Goal: Transaction & Acquisition: Obtain resource

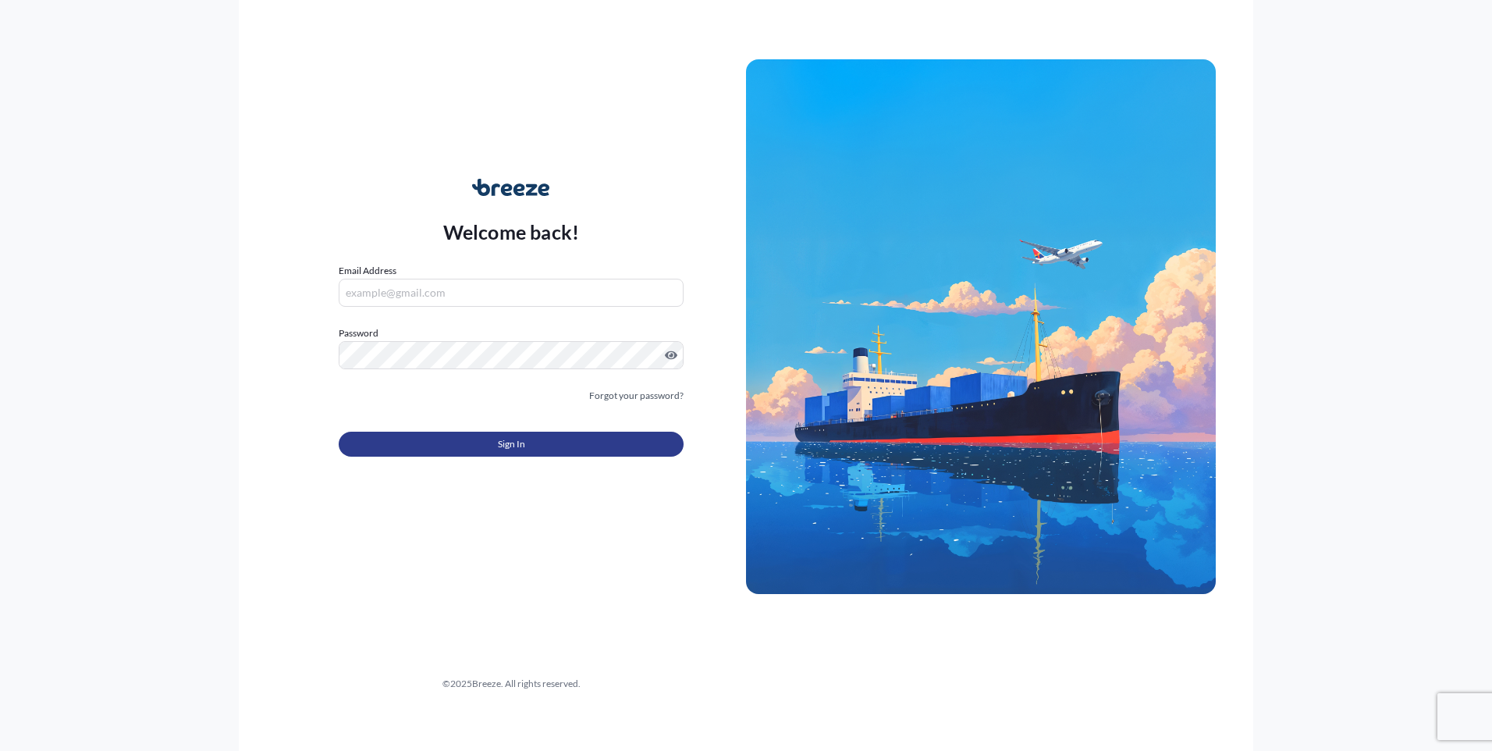
type input "[PERSON_NAME][EMAIL_ADDRESS][DOMAIN_NAME]"
click at [416, 451] on button "Sign In" at bounding box center [511, 443] width 345 height 25
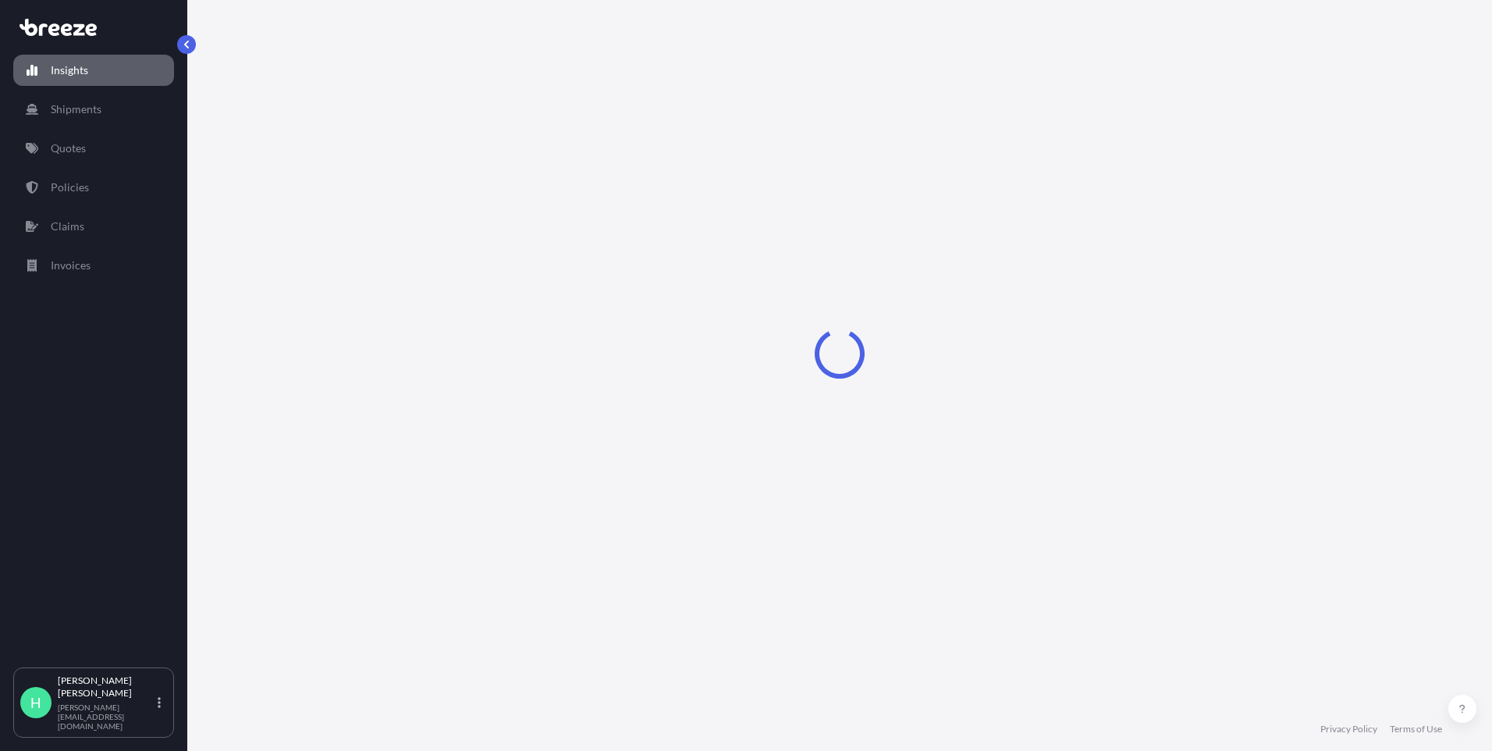
select select "2025"
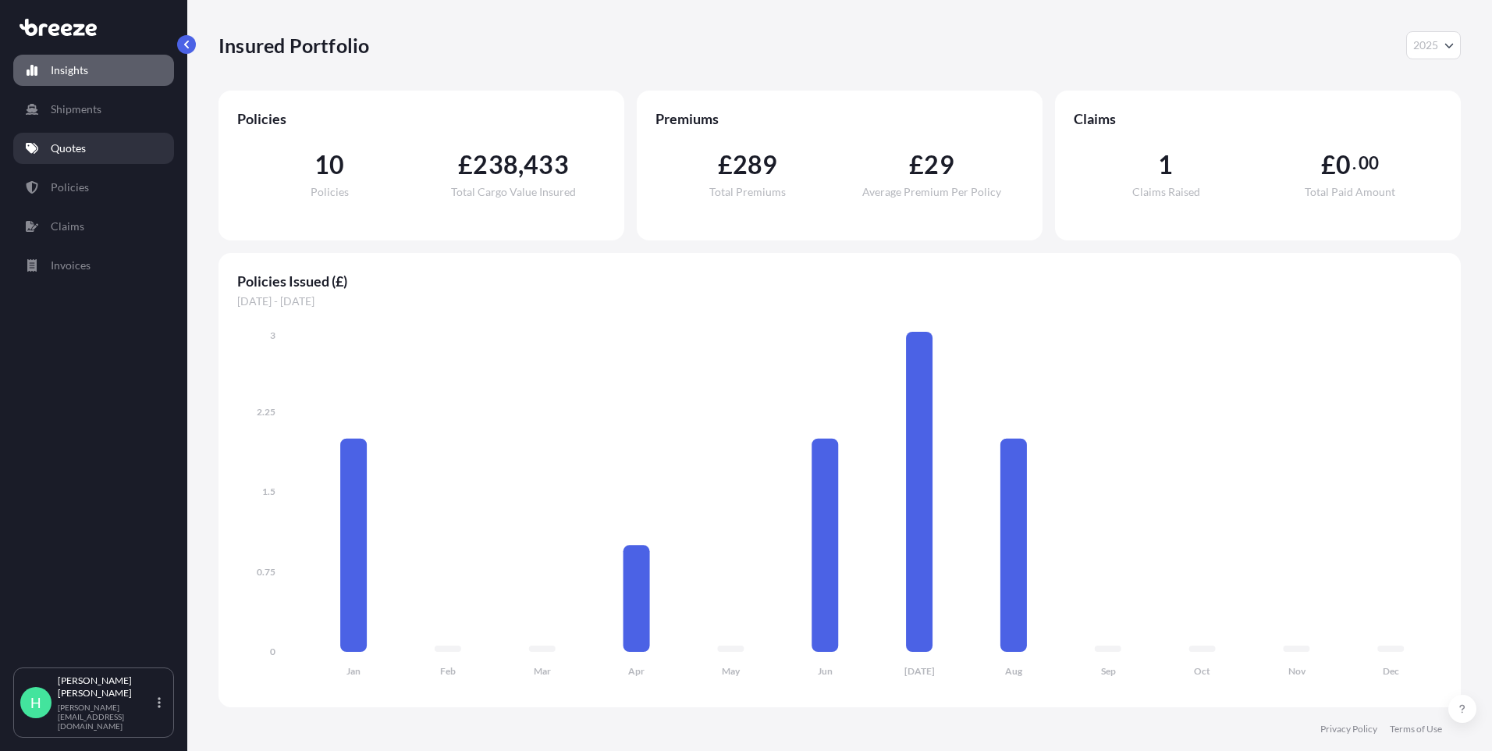
click at [83, 155] on p "Quotes" at bounding box center [68, 148] width 35 height 16
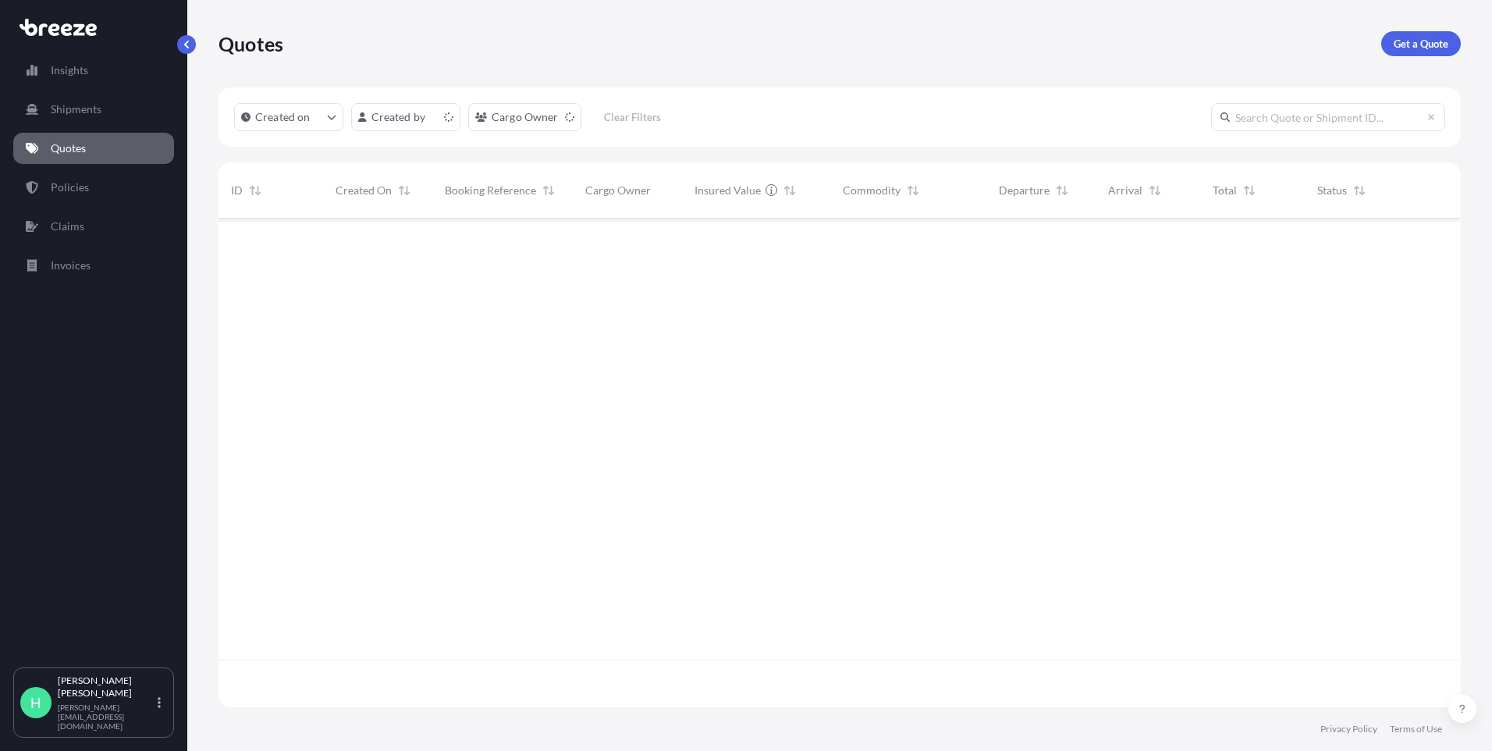
scroll to position [485, 1231]
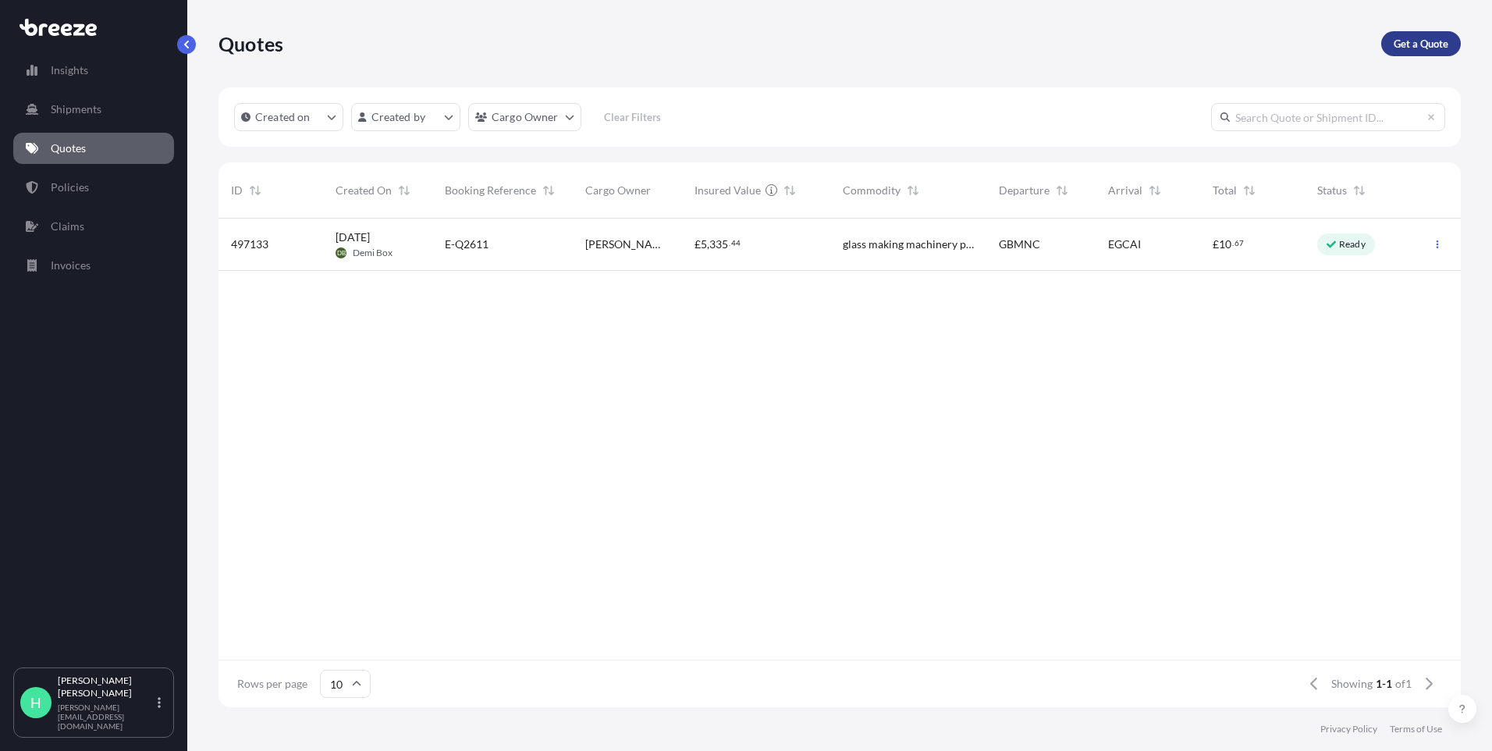
click at [1426, 46] on p "Get a Quote" at bounding box center [1421, 44] width 55 height 16
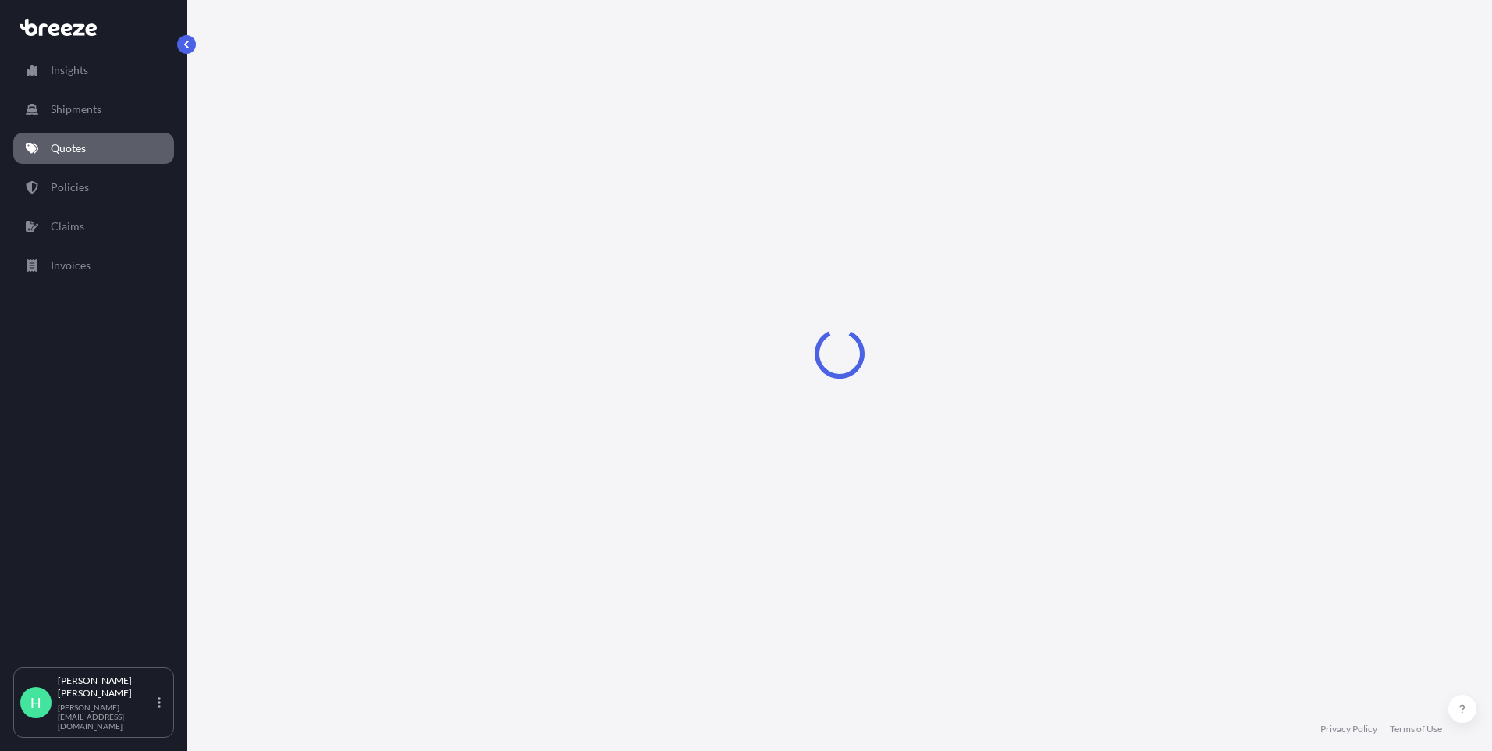
select select "Sea"
select select "1"
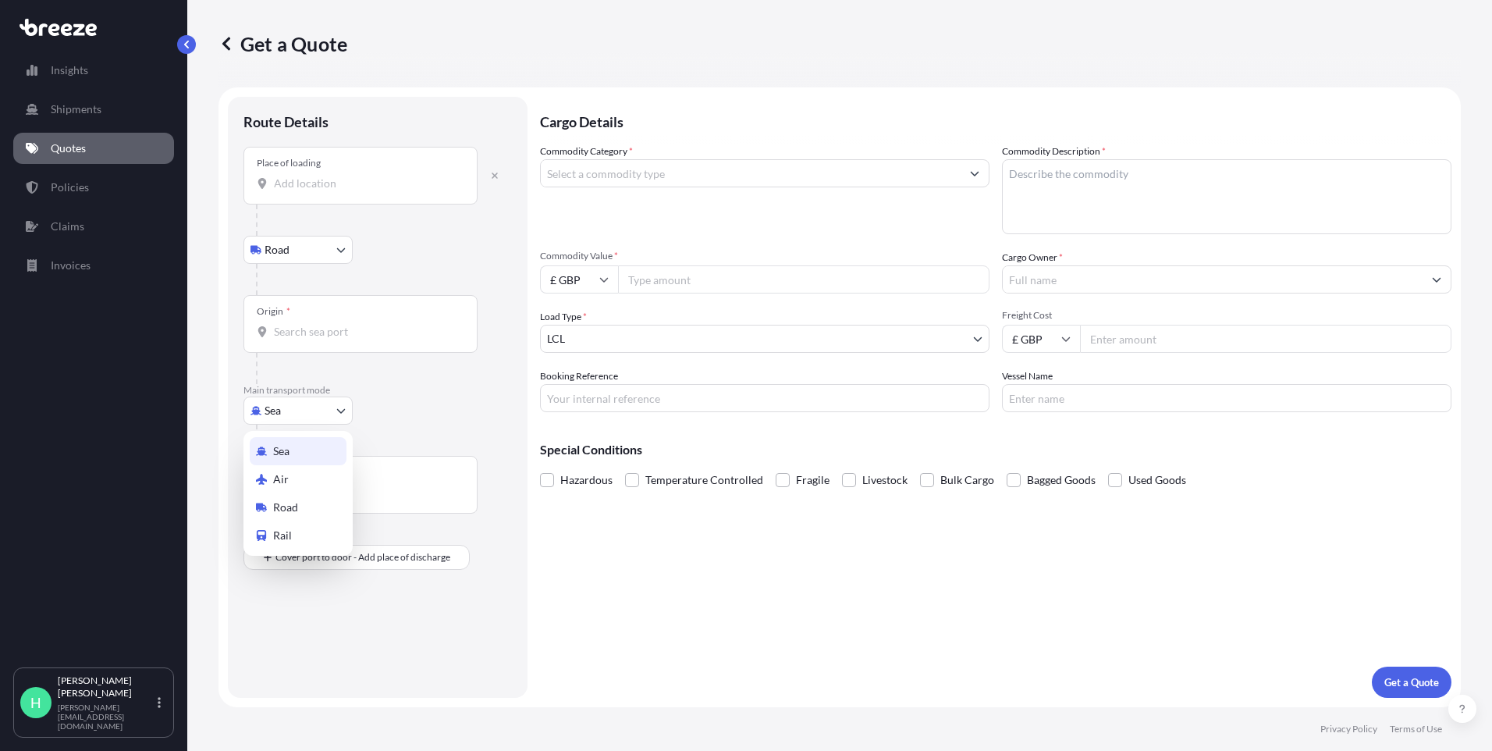
click at [279, 413] on body "Insights Shipments Quotes Policies Claims Invoices H [PERSON_NAME] [PERSON_NAME…" at bounding box center [746, 375] width 1492 height 751
click at [298, 503] on div "Road" at bounding box center [298, 507] width 97 height 28
select select "Road"
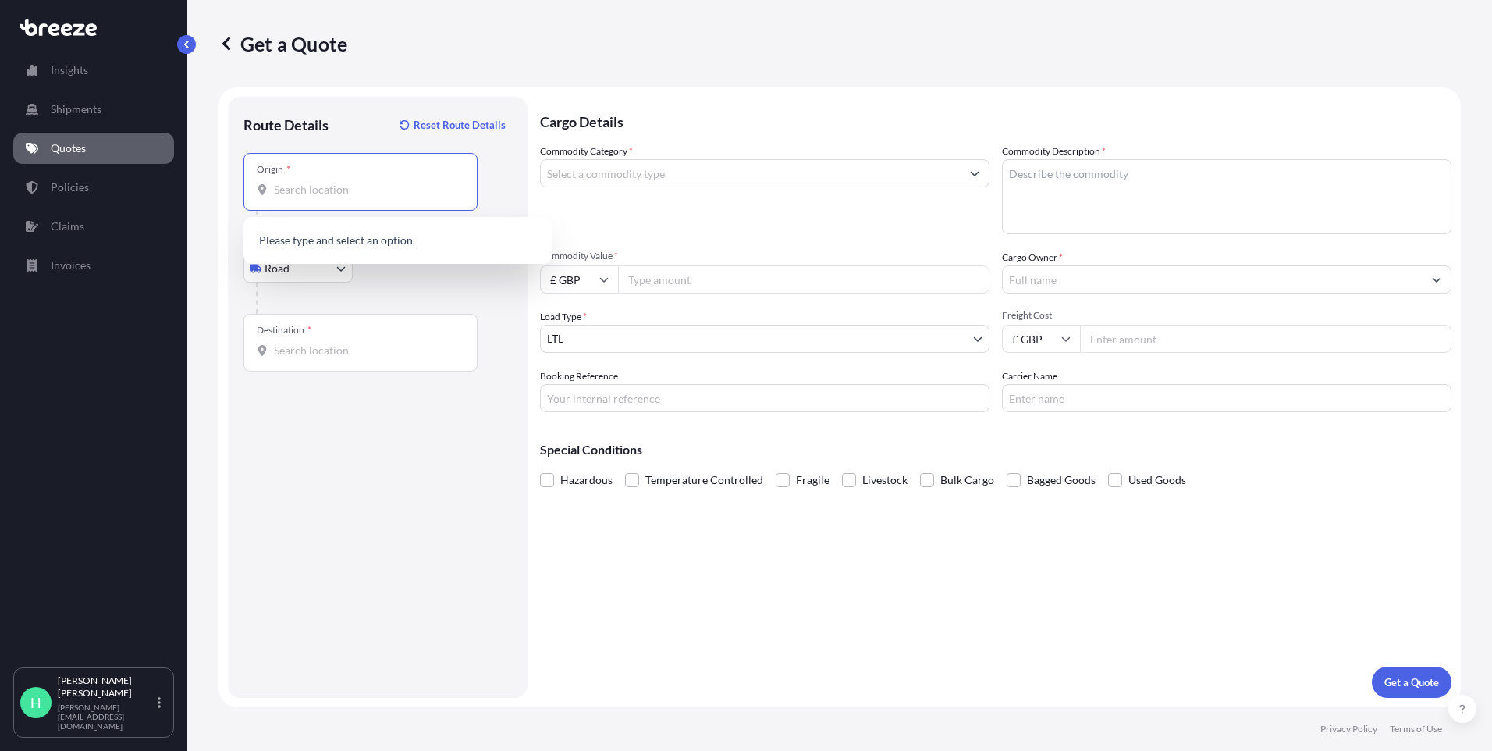
click at [314, 194] on input "Origin *" at bounding box center [366, 190] width 184 height 16
click at [317, 191] on input "Origin * Please select an origin" at bounding box center [366, 190] width 184 height 16
paste input "61-139 [GEOGRAPHIC_DATA] [GEOGRAPHIC_DATA]"
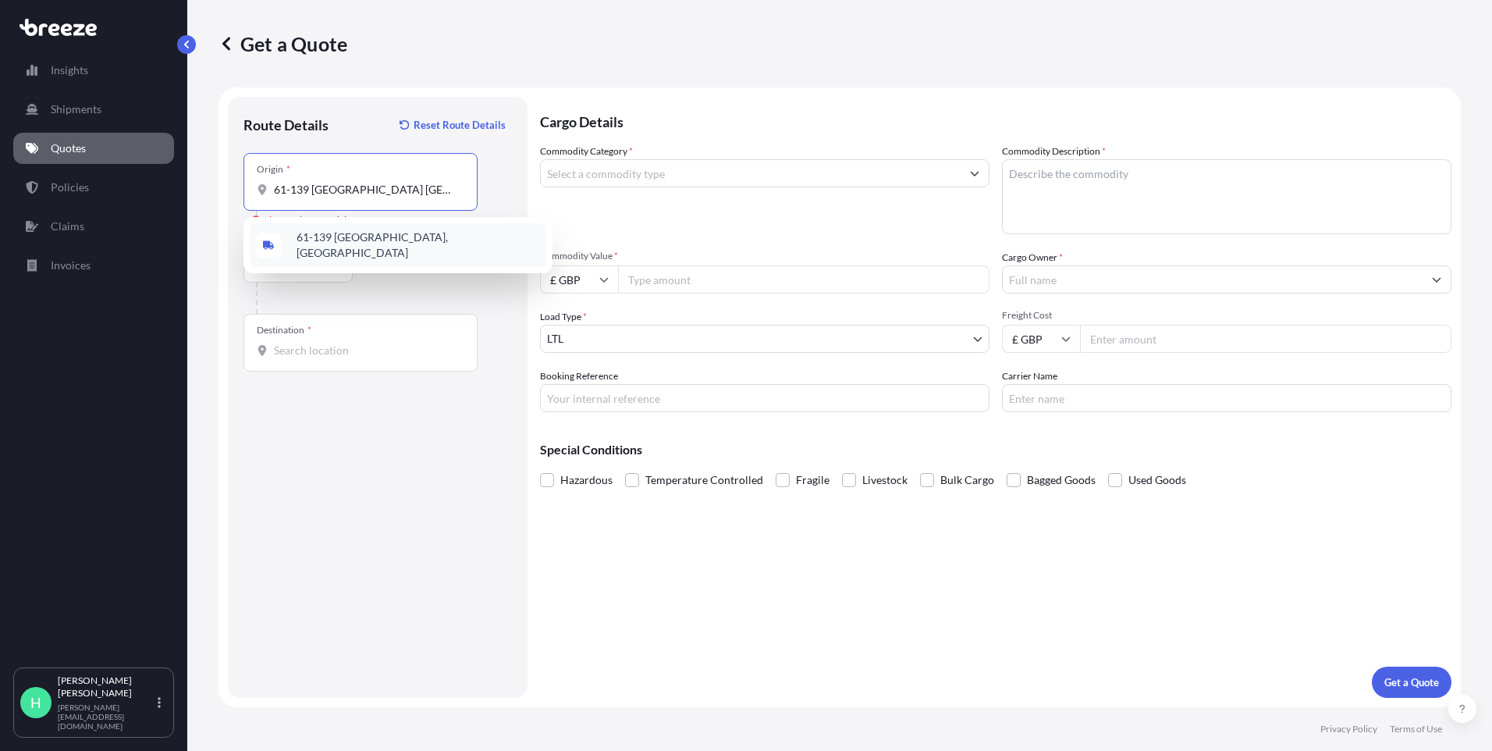
click at [354, 248] on span "61-139 [GEOGRAPHIC_DATA], [GEOGRAPHIC_DATA]" at bounding box center [418, 244] width 243 height 31
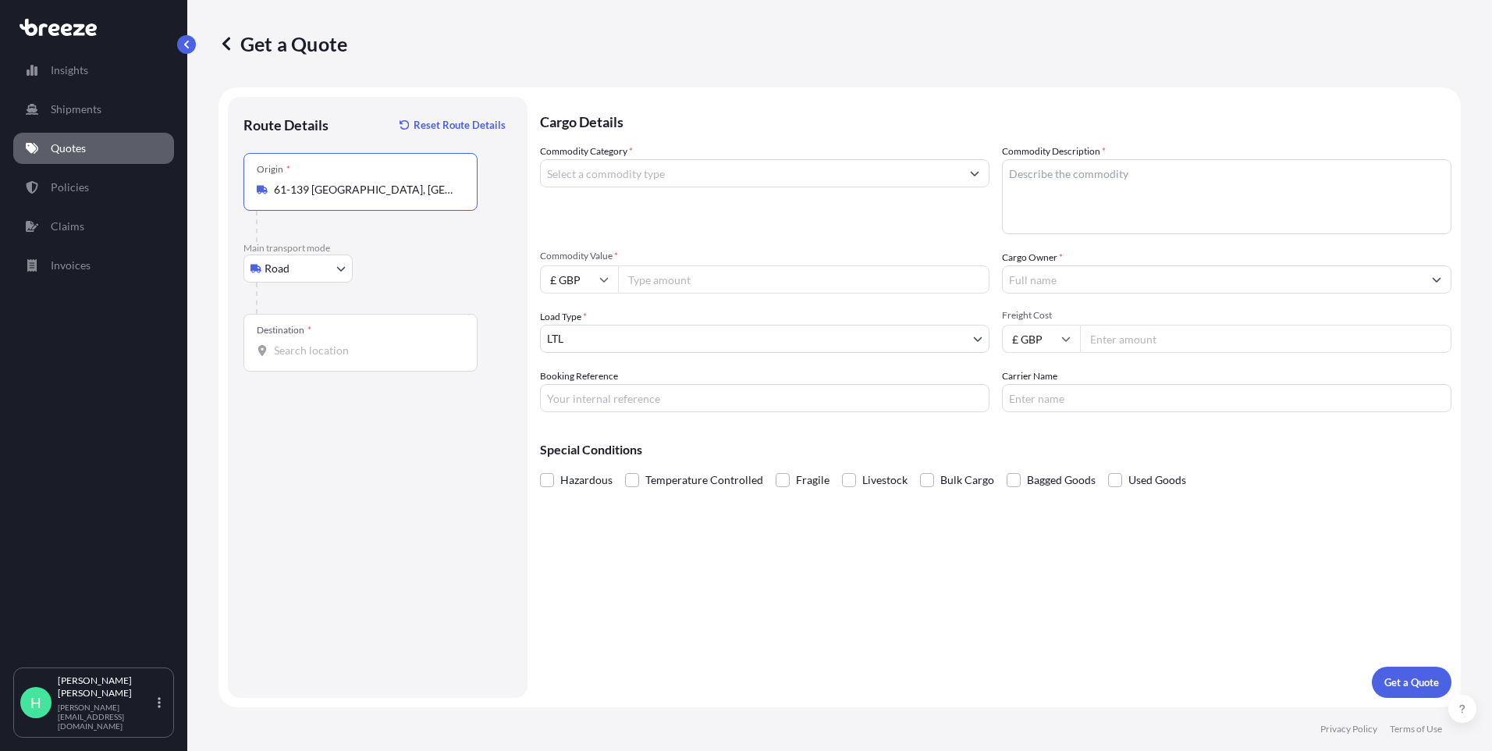
type input "61-139 [GEOGRAPHIC_DATA], [GEOGRAPHIC_DATA]"
click at [304, 350] on input "Destination *" at bounding box center [366, 351] width 184 height 16
paste input "[GEOGRAPHIC_DATA] W2 6LA"
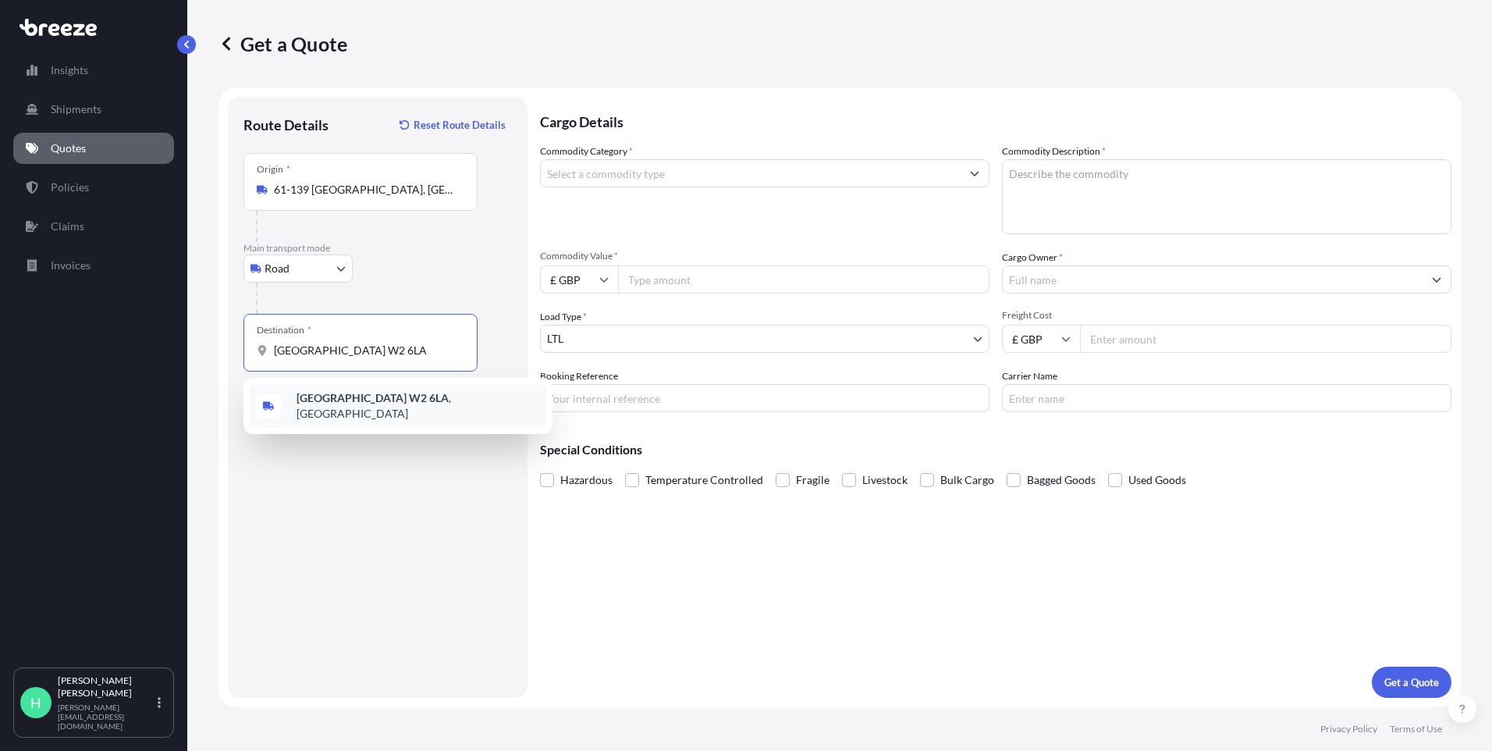
click at [308, 411] on div "[GEOGRAPHIC_DATA] W2 6LA , [GEOGRAPHIC_DATA]" at bounding box center [398, 406] width 297 height 44
type input "[GEOGRAPHIC_DATA] W2 6LA, [GEOGRAPHIC_DATA]"
click at [631, 177] on input "Commodity Category *" at bounding box center [751, 173] width 420 height 28
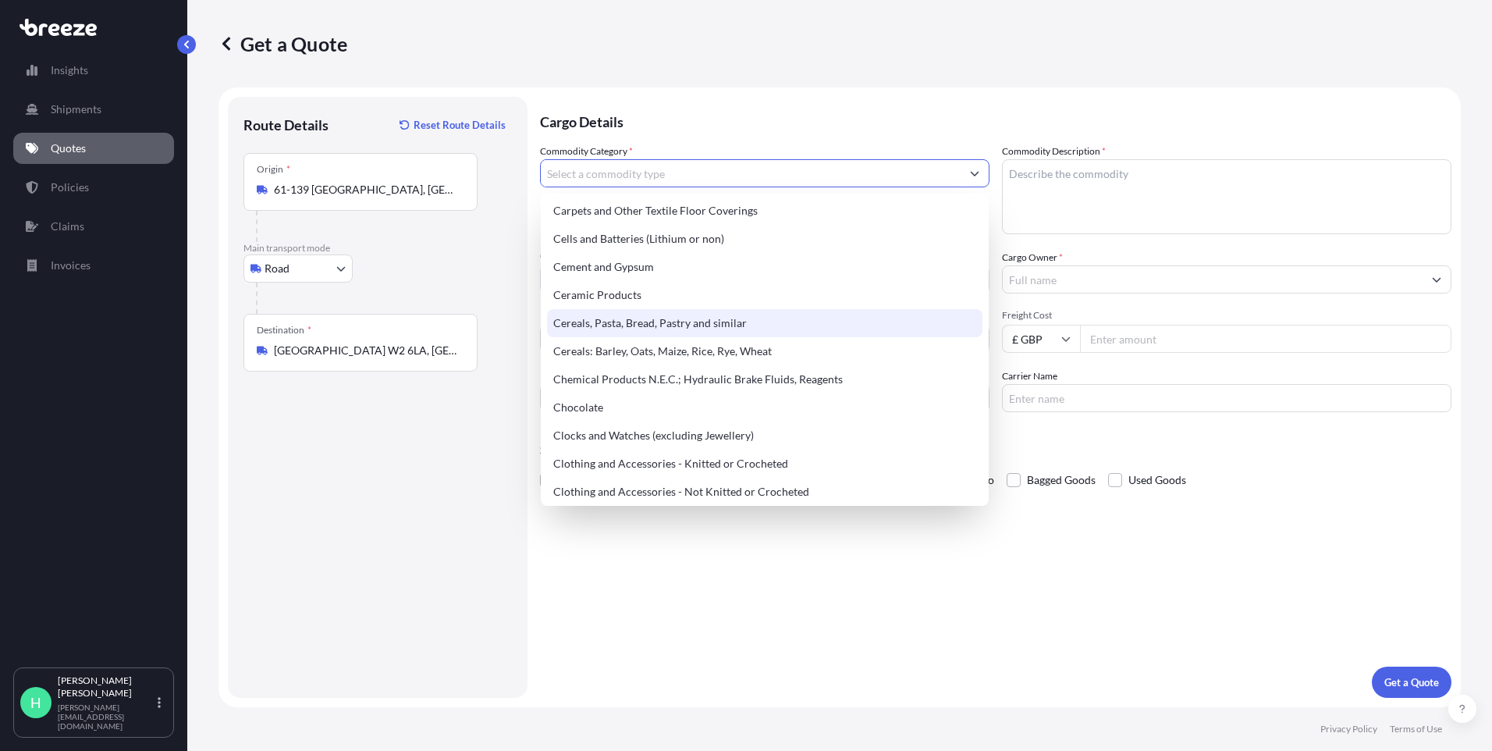
scroll to position [468, 0]
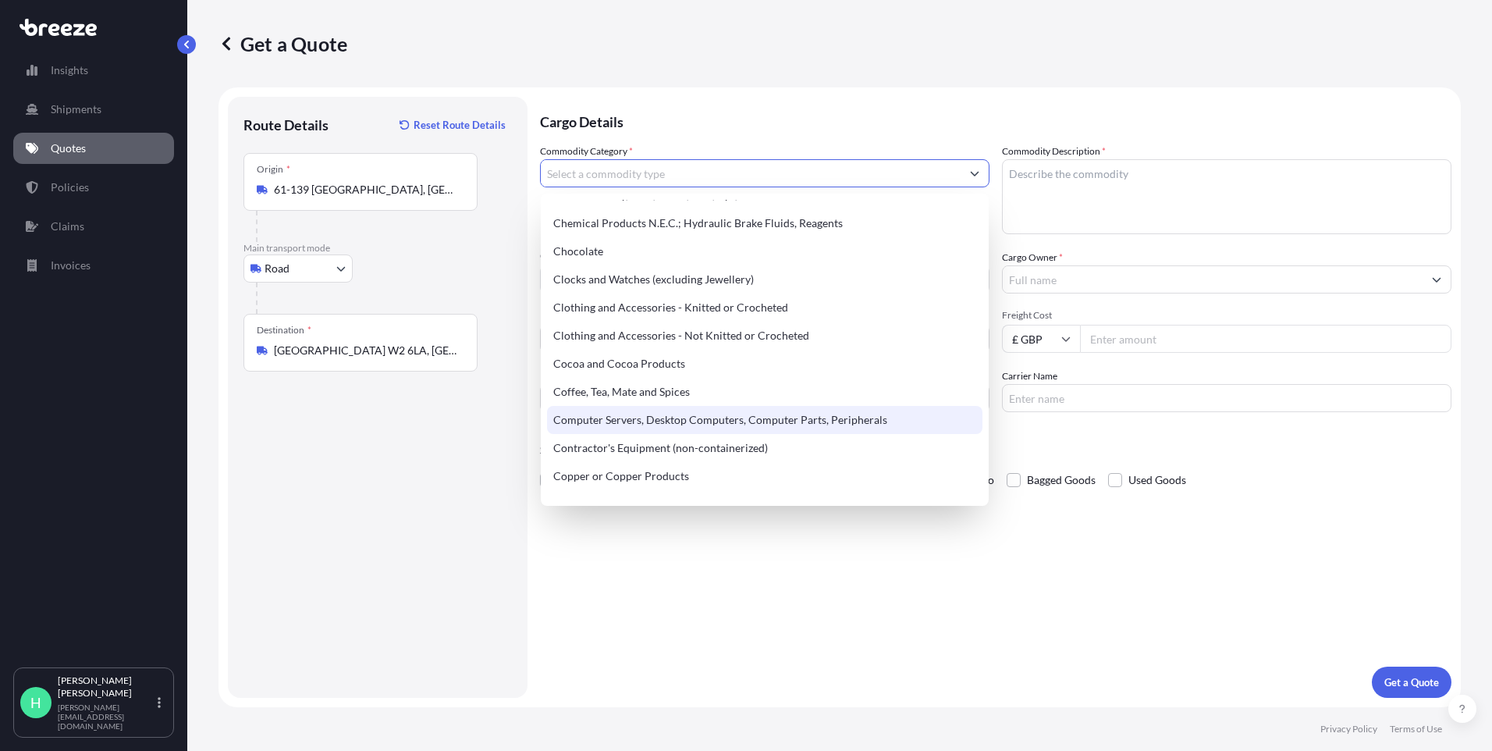
click at [656, 414] on div "Computer Servers, Desktop Computers, Computer Parts, Peripherals" at bounding box center [764, 420] width 435 height 28
type input "Computer Servers, Desktop Computers, Computer Parts, Peripherals"
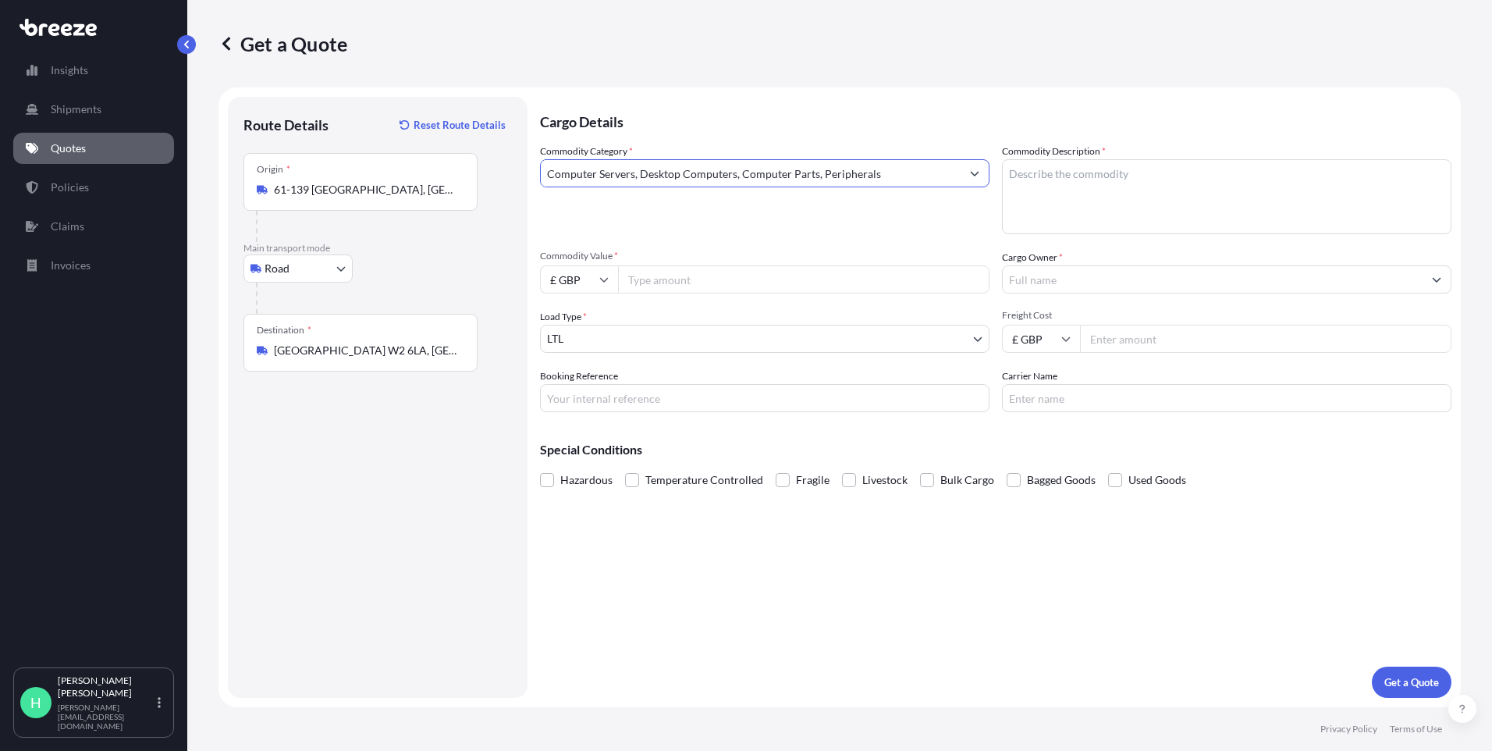
click at [659, 271] on input "Commodity Value *" at bounding box center [803, 279] width 371 height 28
type input "5000"
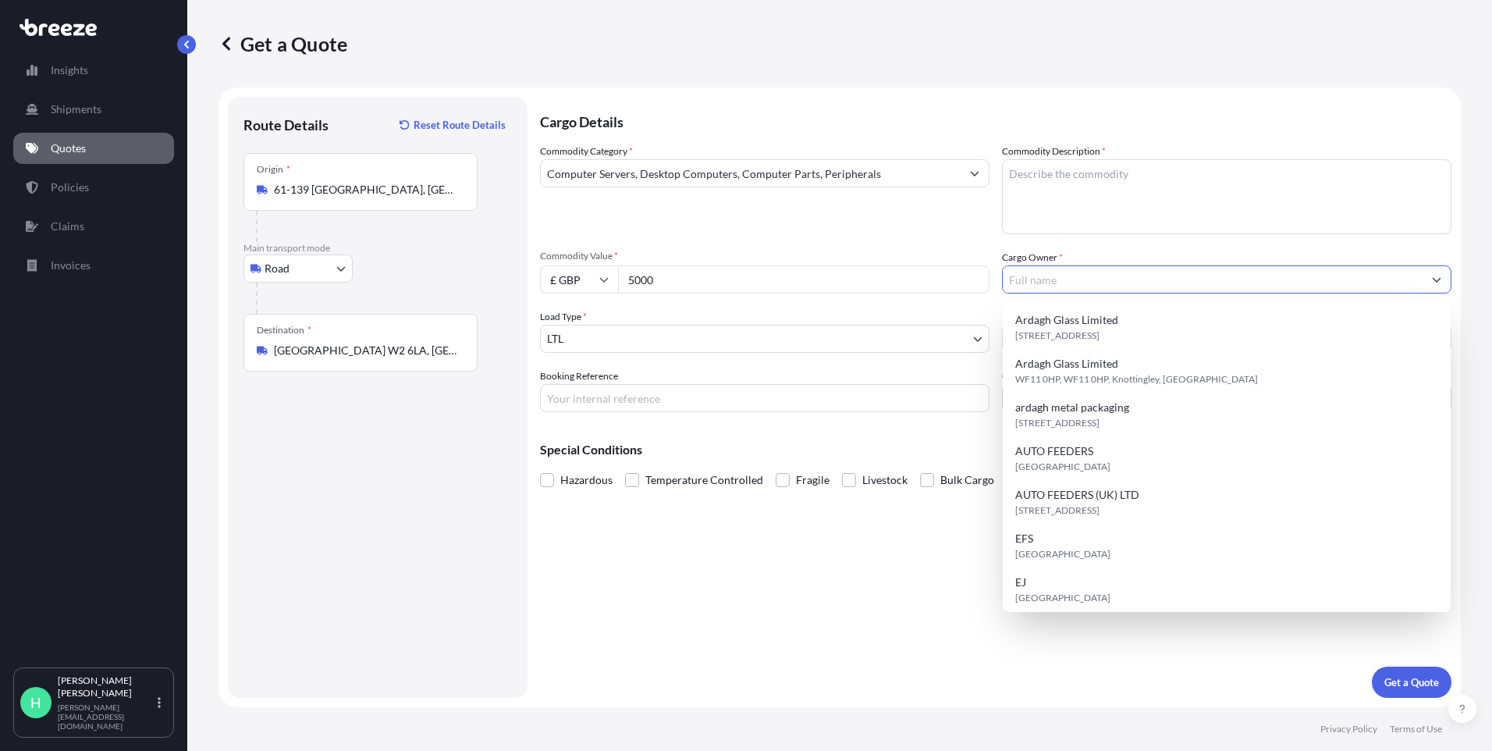
click at [684, 539] on div "Cargo Details Commodity Category * Computer Servers, Desktop Computers, Compute…" at bounding box center [995, 397] width 911 height 601
click at [1053, 273] on input "Cargo Owner *" at bounding box center [1213, 279] width 420 height 28
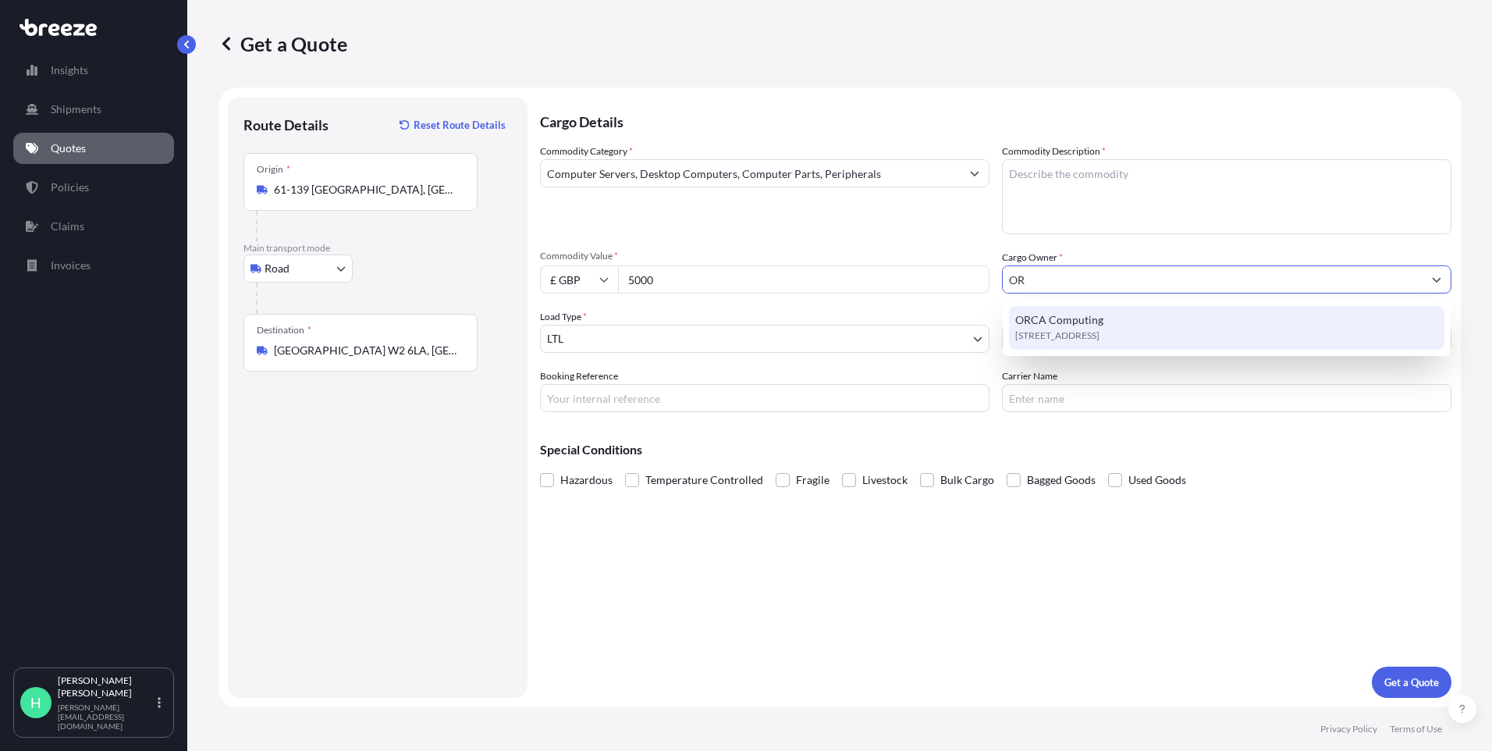
click at [1072, 324] on span "ORCA Computing" at bounding box center [1059, 320] width 88 height 16
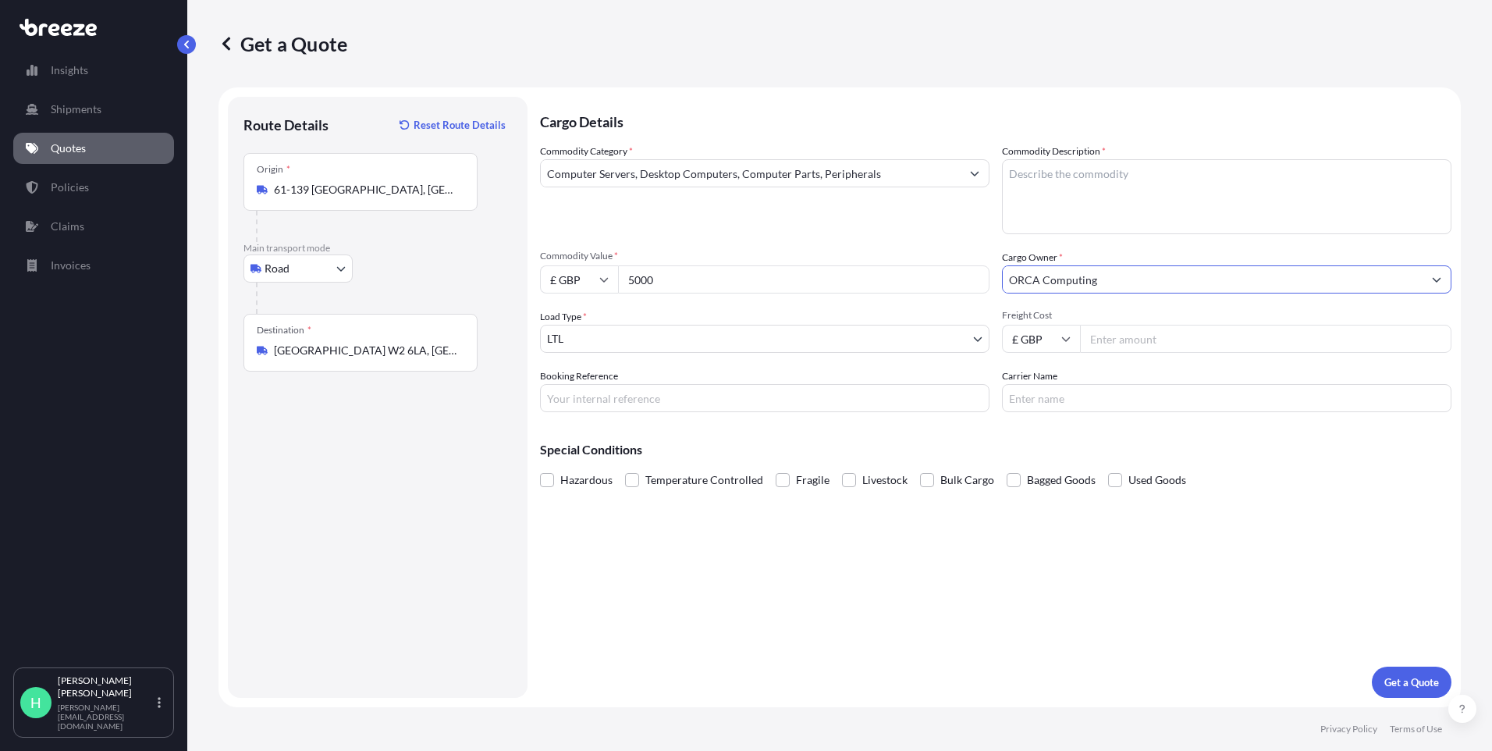
type input "ORCA Computing"
click at [1092, 190] on textarea "Commodity Description *" at bounding box center [1226, 196] width 449 height 75
type textarea "COMPUTER PARTS"
click at [586, 396] on input "Booking Reference" at bounding box center [764, 398] width 449 height 28
type input "E-Q2652"
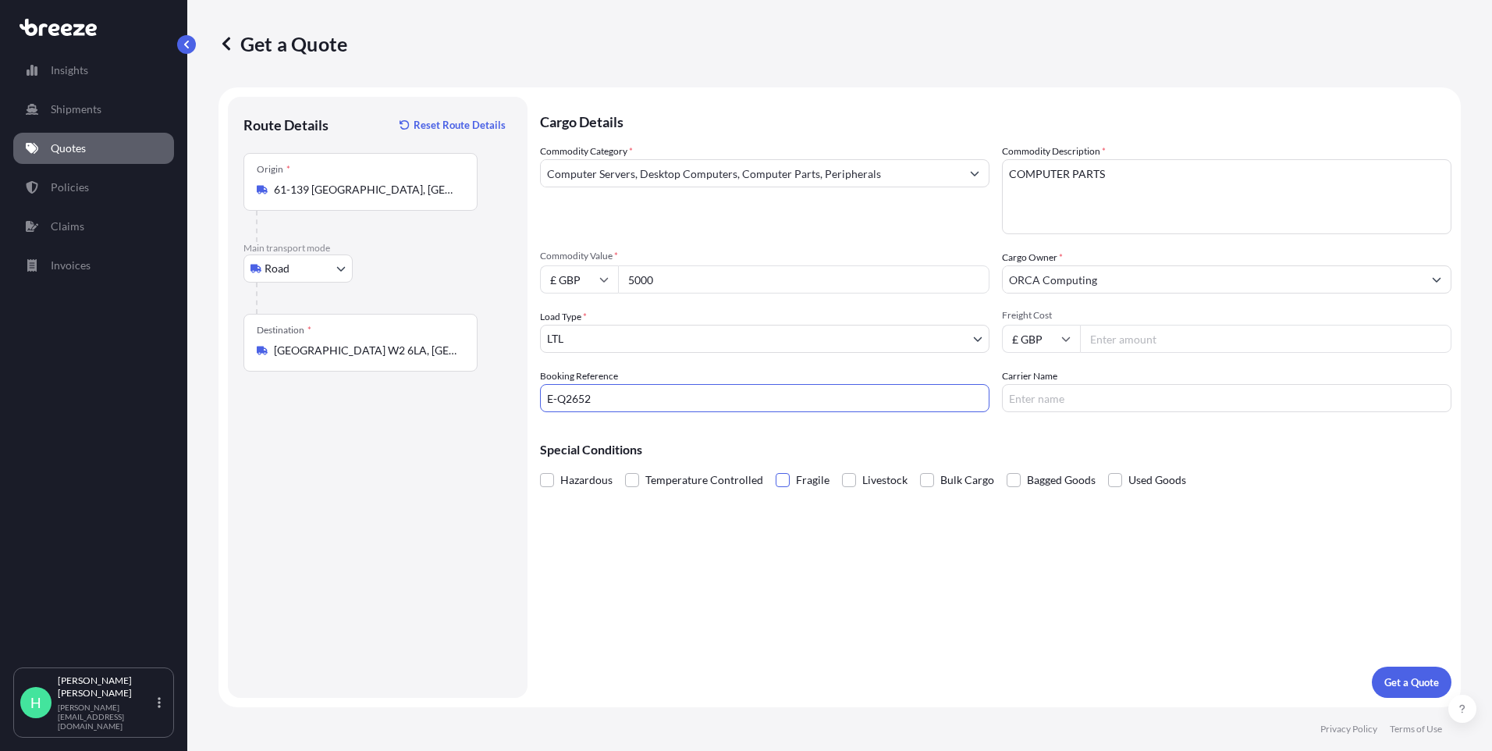
click at [776, 481] on span at bounding box center [783, 480] width 14 height 14
click at [776, 468] on input "Fragile" at bounding box center [776, 468] width 0 height 0
click at [1177, 333] on input "Freight Cost" at bounding box center [1265, 339] width 371 height 28
type input "1250"
click at [1415, 677] on p "Get a Quote" at bounding box center [1411, 682] width 55 height 16
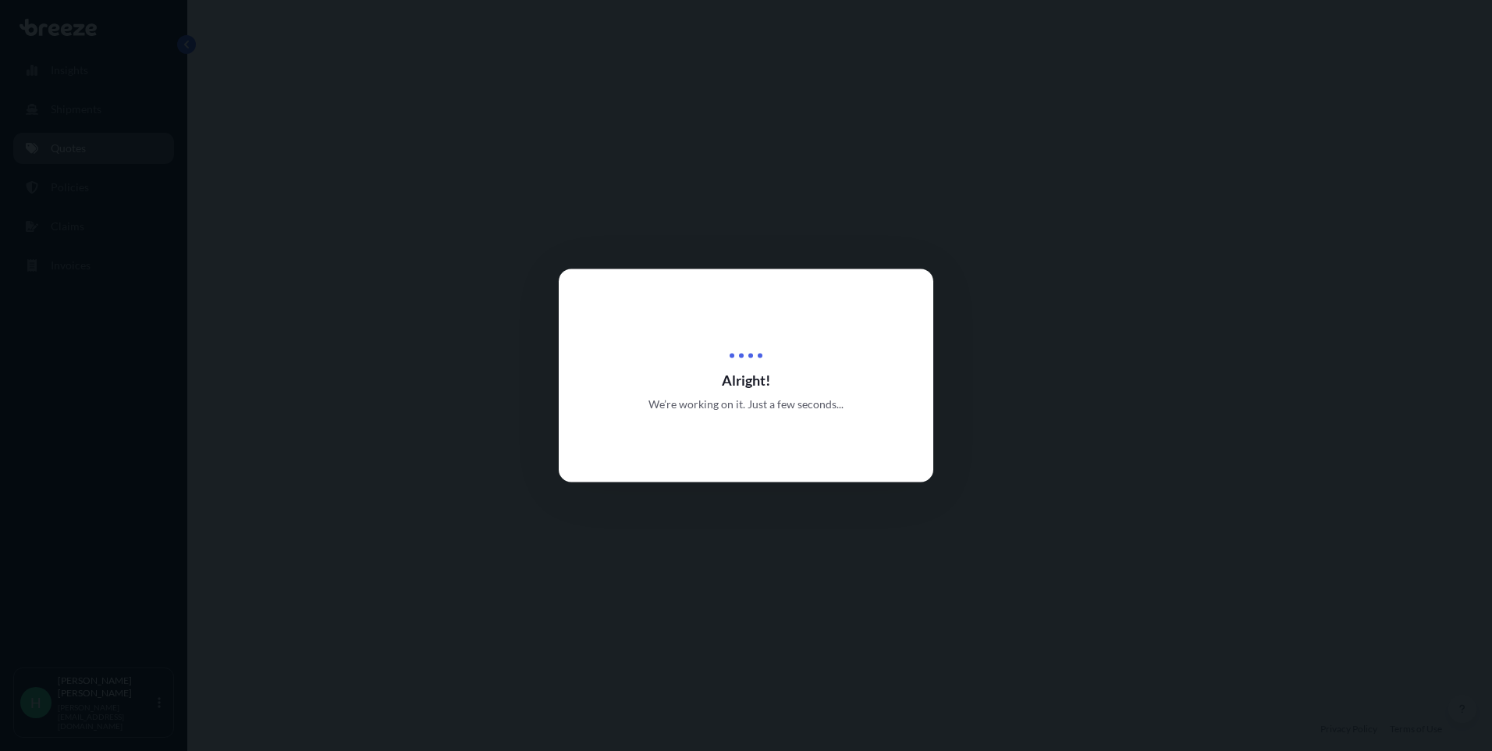
select select "Road"
select select "1"
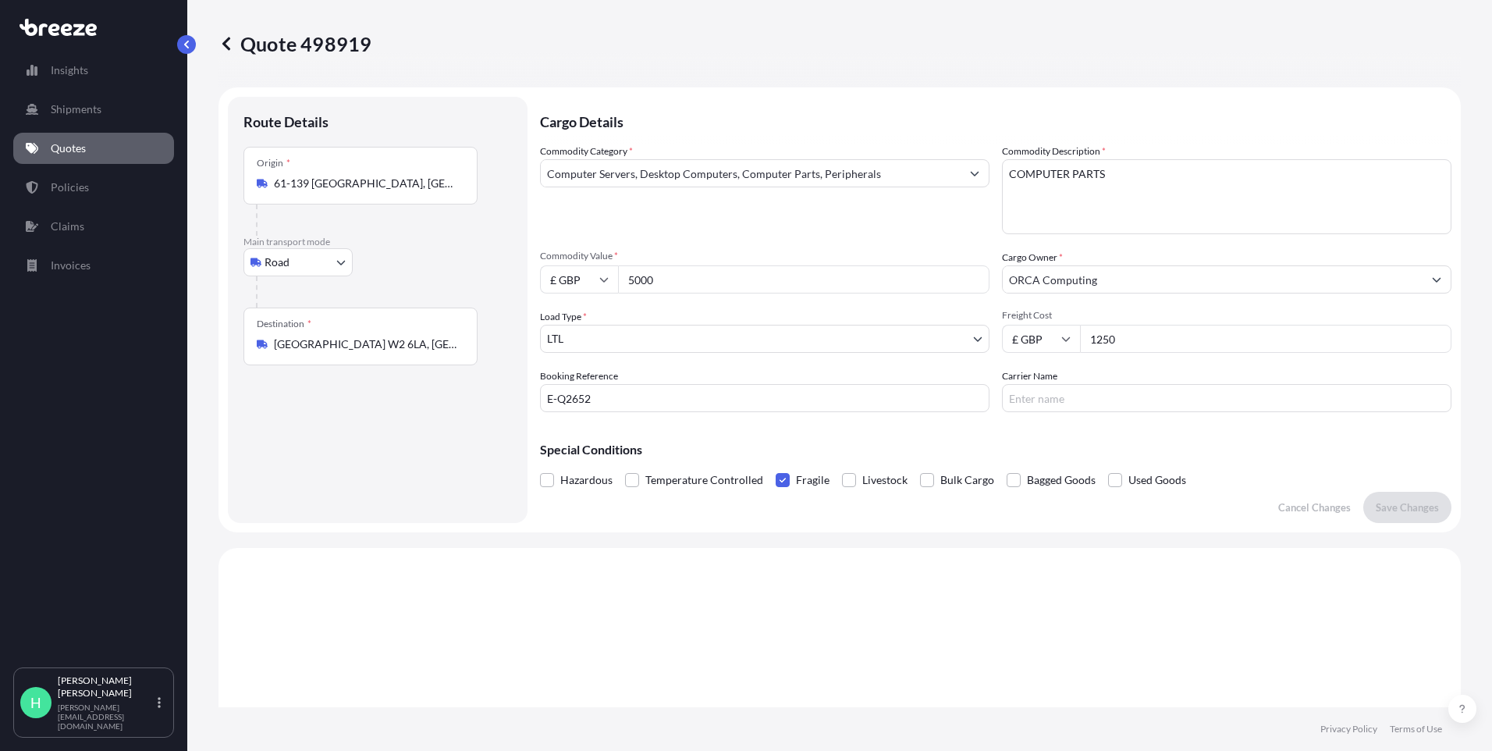
scroll to position [470, 0]
